Goal: Communication & Community: Answer question/provide support

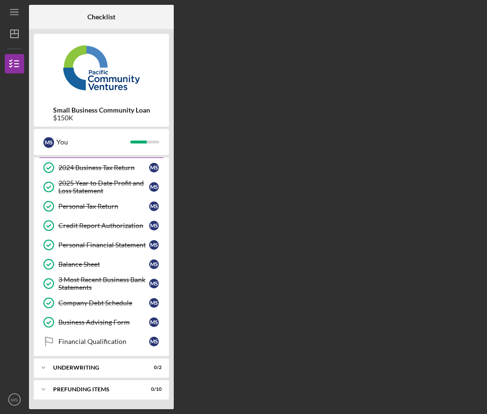
scroll to position [97, 0]
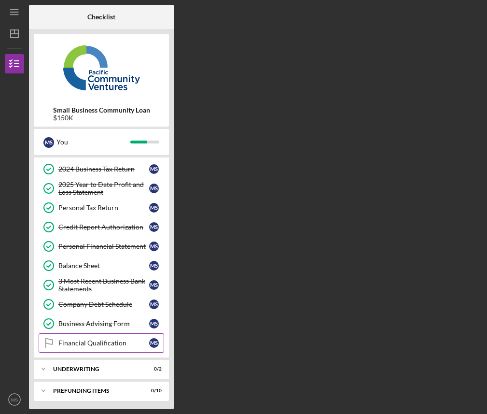
click at [117, 344] on div "Financial Qualification" at bounding box center [103, 343] width 91 height 8
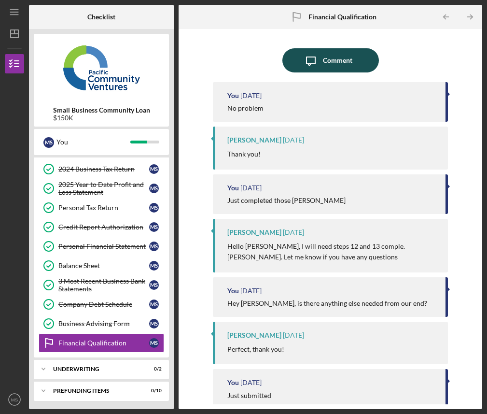
click at [332, 65] on div "Comment" at bounding box center [337, 60] width 29 height 24
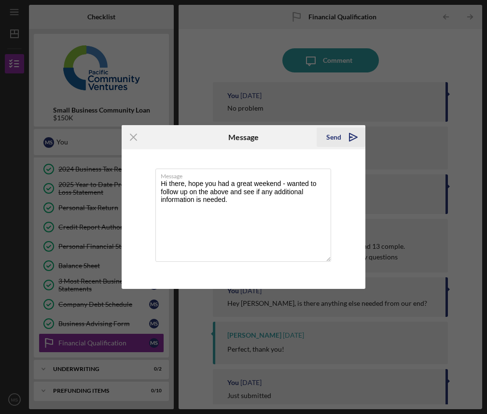
type textarea "Hi there, hope you had a great weekend - wanted to follow up on the above and s…"
click at [351, 136] on icon "Icon/icon-invite-send" at bounding box center [353, 137] width 24 height 24
